Goal: Information Seeking & Learning: Learn about a topic

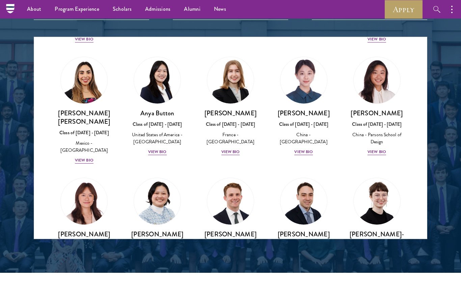
scroll to position [523, 0]
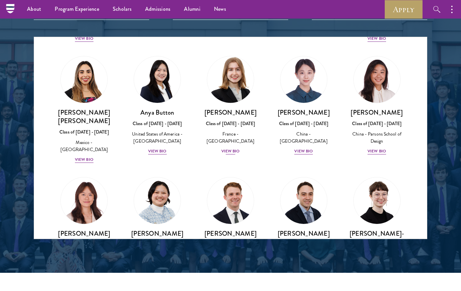
click at [234, 148] on div "View Bio" at bounding box center [231, 151] width 19 height 6
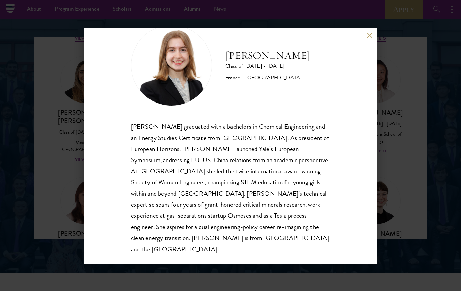
scroll to position [23, 0]
click at [369, 33] on button at bounding box center [370, 36] width 6 height 6
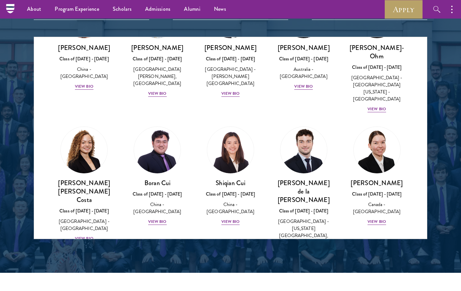
scroll to position [710, 0]
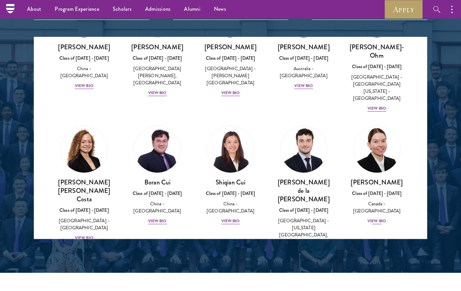
click at [380, 218] on div "View Bio" at bounding box center [377, 221] width 19 height 6
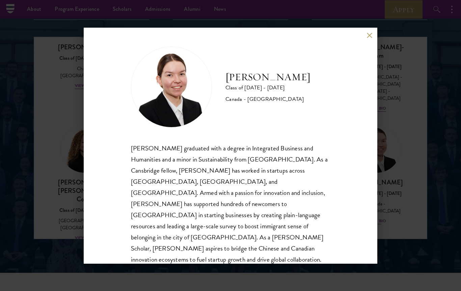
scroll to position [1, 0]
click at [373, 32] on div "[PERSON_NAME] Class of [DATE] - [DATE] [GEOGRAPHIC_DATA] - [GEOGRAPHIC_DATA] [P…" at bounding box center [231, 146] width 294 height 236
click at [369, 34] on button at bounding box center [370, 36] width 6 height 6
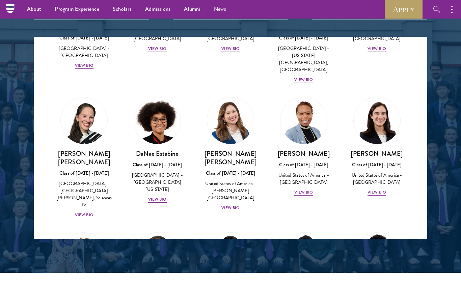
scroll to position [881, 0]
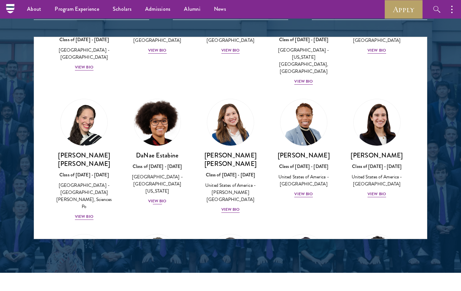
click at [157, 198] on div "View Bio" at bounding box center [157, 201] width 19 height 6
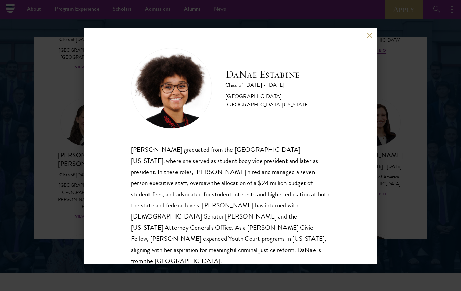
click at [369, 33] on button at bounding box center [370, 36] width 6 height 6
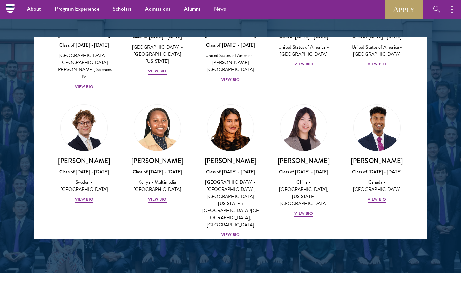
scroll to position [1009, 0]
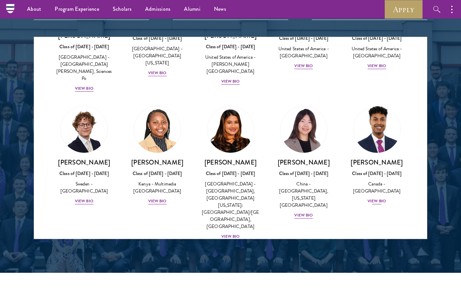
click at [381, 198] on div "View Bio" at bounding box center [377, 201] width 19 height 6
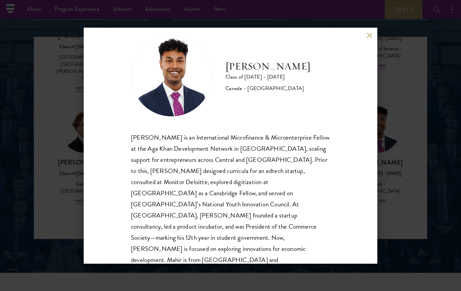
scroll to position [12, 0]
click at [373, 30] on div "[PERSON_NAME] Class of [DATE] - [DATE] [GEOGRAPHIC_DATA] - [GEOGRAPHIC_DATA] [P…" at bounding box center [231, 146] width 294 height 236
click at [371, 31] on div "[PERSON_NAME] Class of [DATE] - [DATE] [GEOGRAPHIC_DATA] - [GEOGRAPHIC_DATA] [P…" at bounding box center [231, 146] width 294 height 236
click at [370, 37] on button at bounding box center [370, 36] width 6 height 6
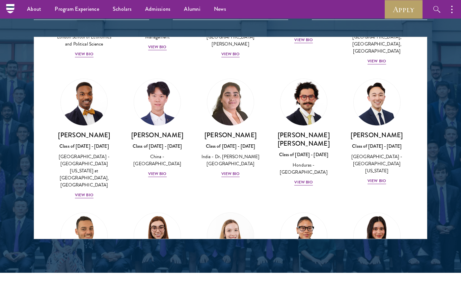
scroll to position [1439, 0]
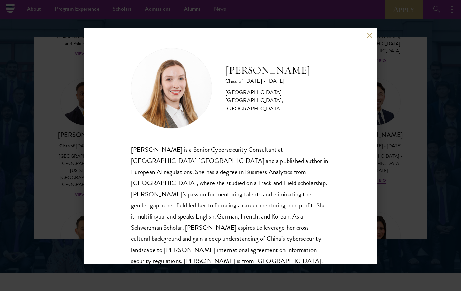
click at [371, 37] on button at bounding box center [370, 36] width 6 height 6
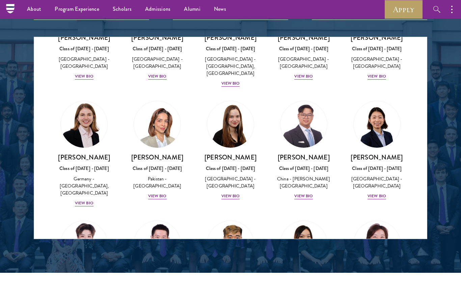
scroll to position [1676, 0]
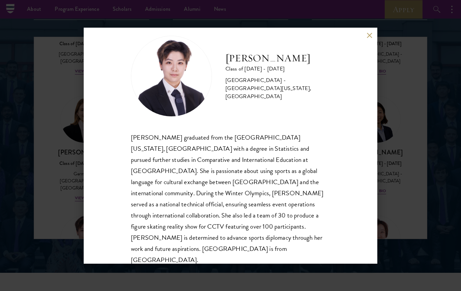
scroll to position [12, 0]
click at [370, 34] on button at bounding box center [370, 36] width 6 height 6
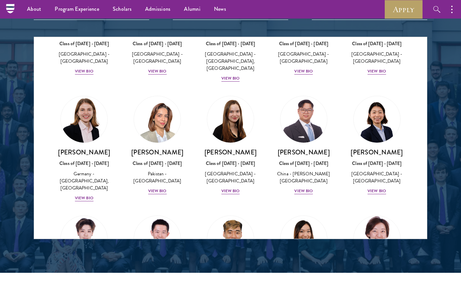
click at [397, 280] on div "Class of [DATE] - [DATE]" at bounding box center [377, 283] width 60 height 7
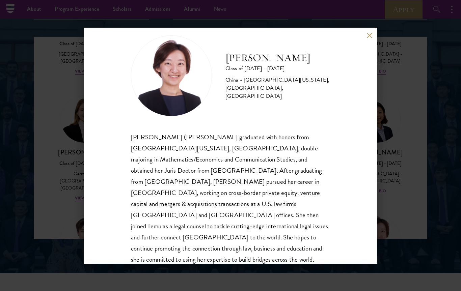
scroll to position [12, 0]
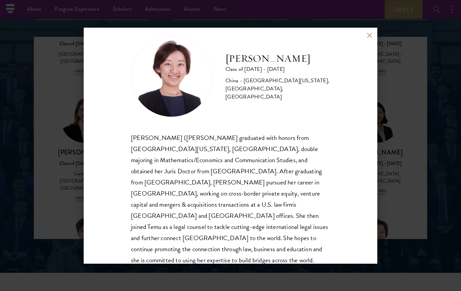
click at [371, 34] on button at bounding box center [370, 36] width 6 height 6
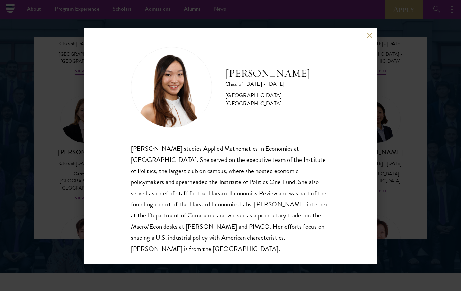
scroll to position [1, 0]
click at [372, 33] on button at bounding box center [370, 36] width 6 height 6
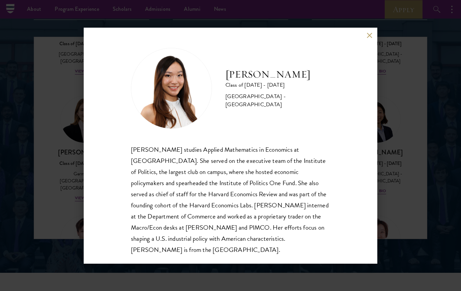
click at [369, 33] on button at bounding box center [370, 36] width 6 height 6
